Goal: Check status: Check status

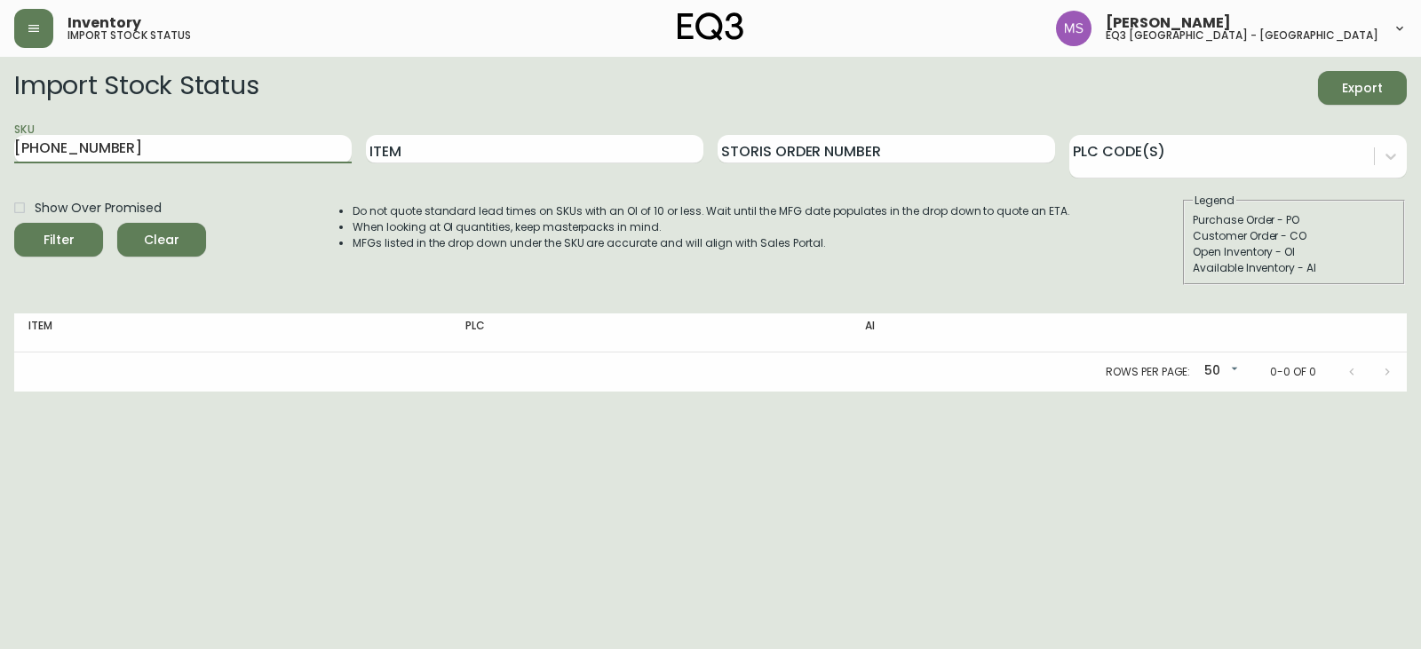
drag, startPoint x: 119, startPoint y: 159, endPoint x: 0, endPoint y: 180, distance: 120.9
click at [0, 180] on main "Import Stock Status Export SKU [PHONE_NUMBER] Item Storis Order Number PLC Code…" at bounding box center [710, 224] width 1421 height 335
click at [479, 150] on input "Item" at bounding box center [534, 149] width 337 height 28
type input "ease"
click at [14, 223] on button "Filter" at bounding box center [58, 240] width 89 height 34
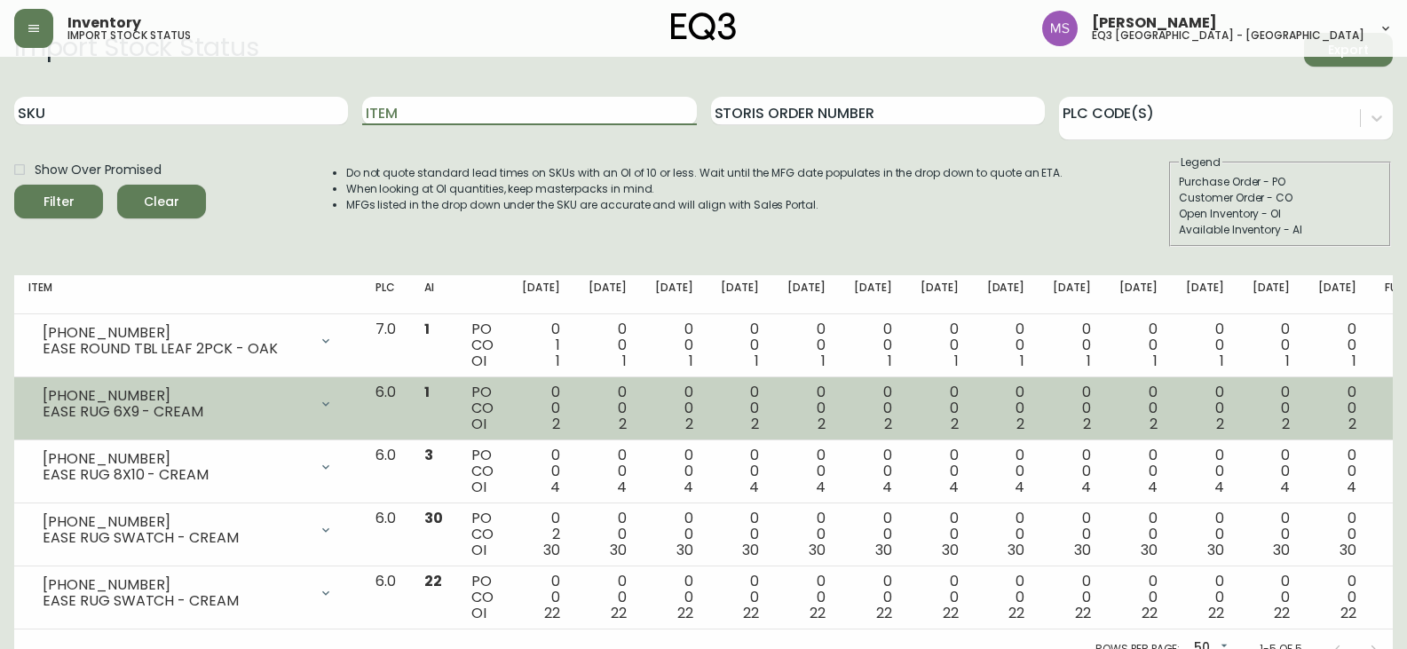
scroll to position [58, 0]
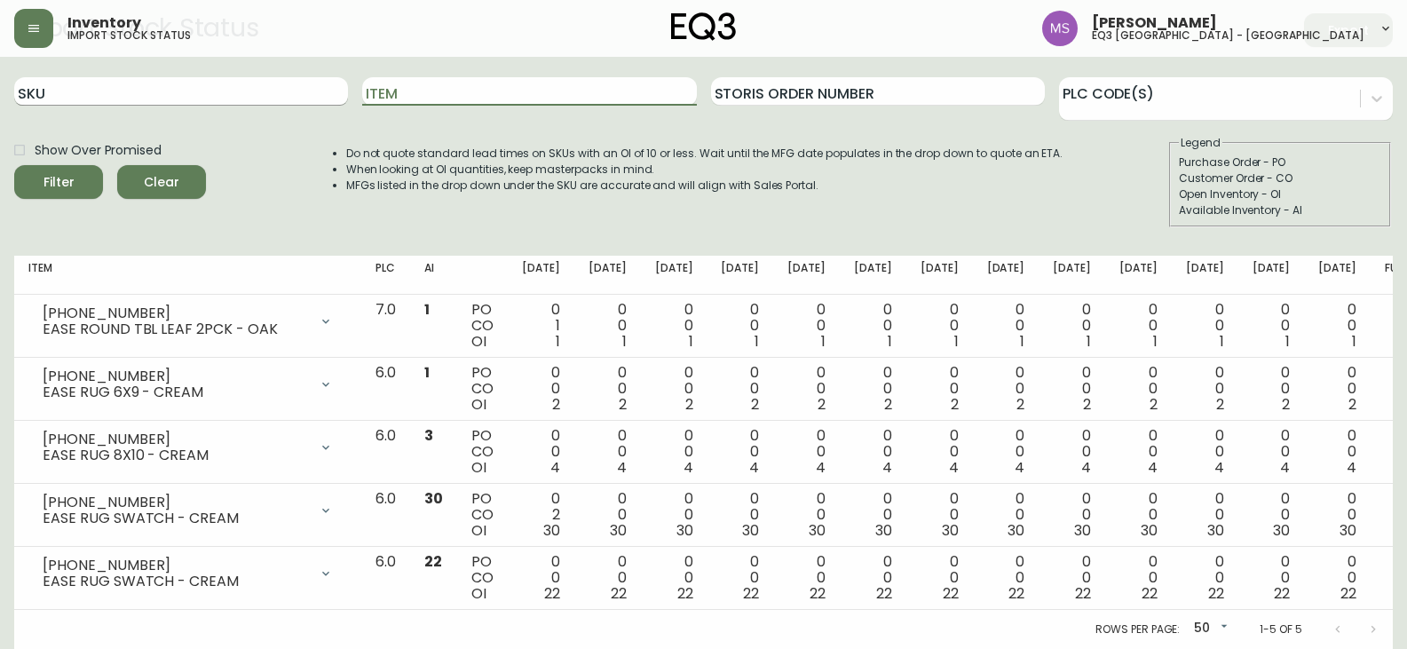
click at [191, 83] on input "SKU" at bounding box center [181, 91] width 334 height 28
paste input "[PHONE_NUMBER]"
type input "[PHONE_NUMBER]"
click at [14, 165] on button "Filter" at bounding box center [58, 182] width 89 height 34
